Goal: Transaction & Acquisition: Purchase product/service

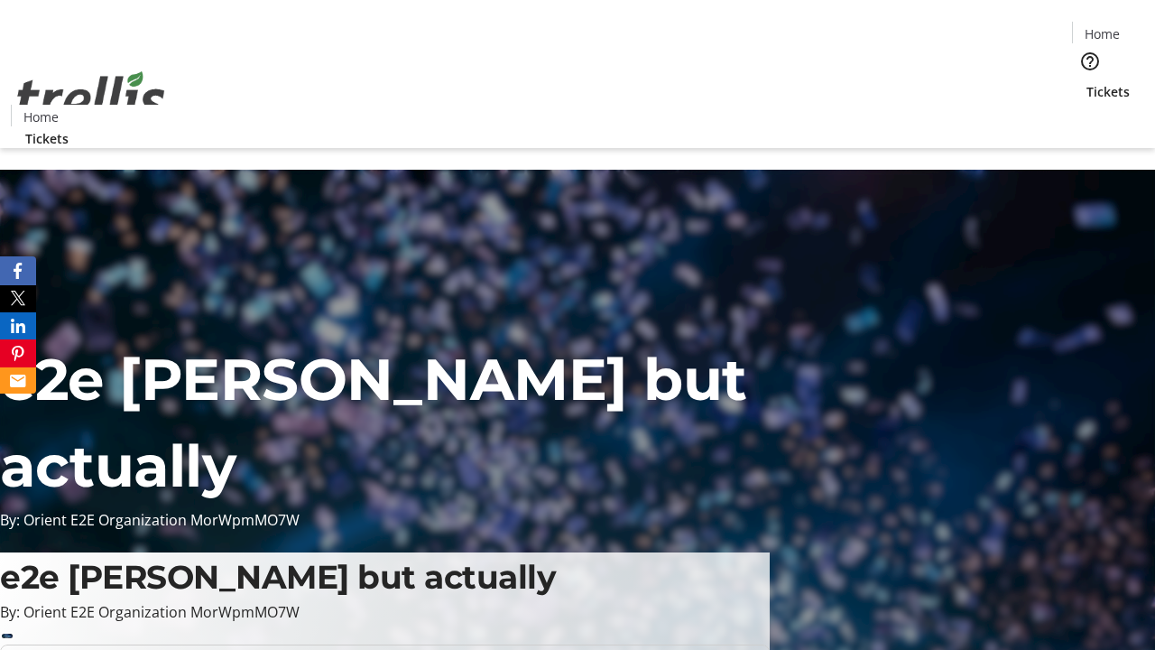
click at [1086, 82] on span "Tickets" at bounding box center [1107, 91] width 43 height 19
